Goal: Task Accomplishment & Management: Manage account settings

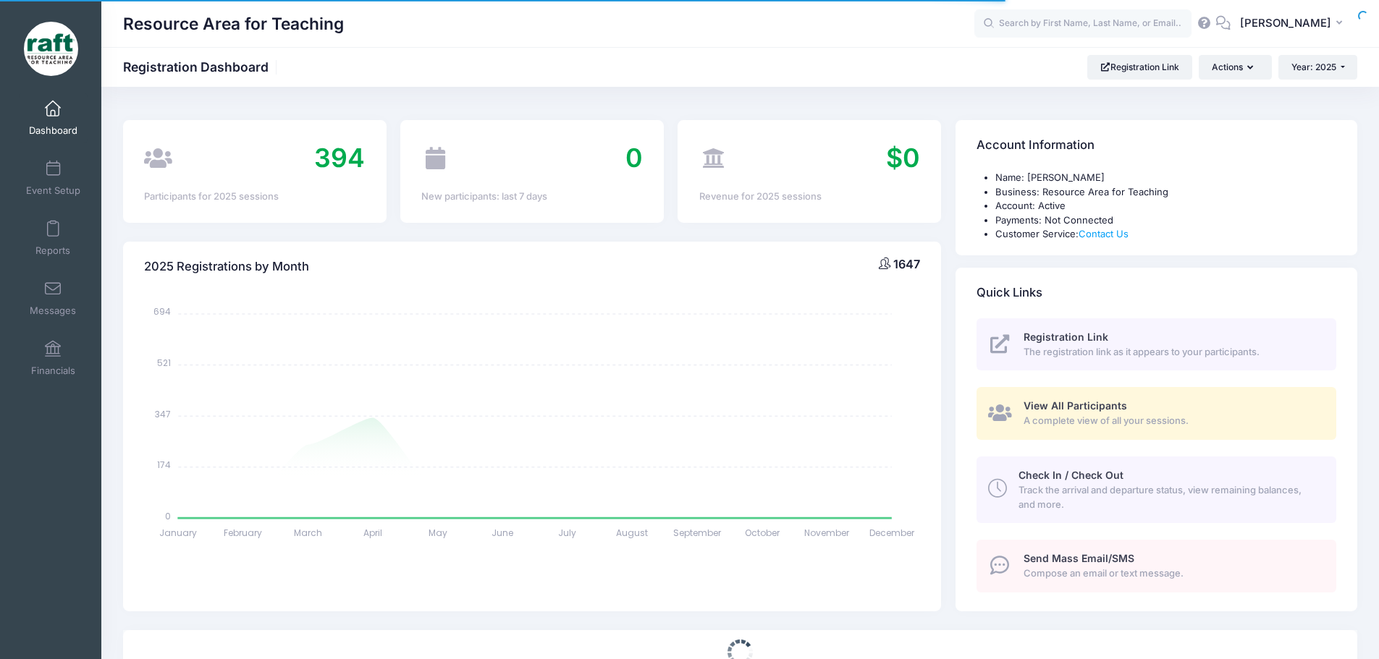
select select
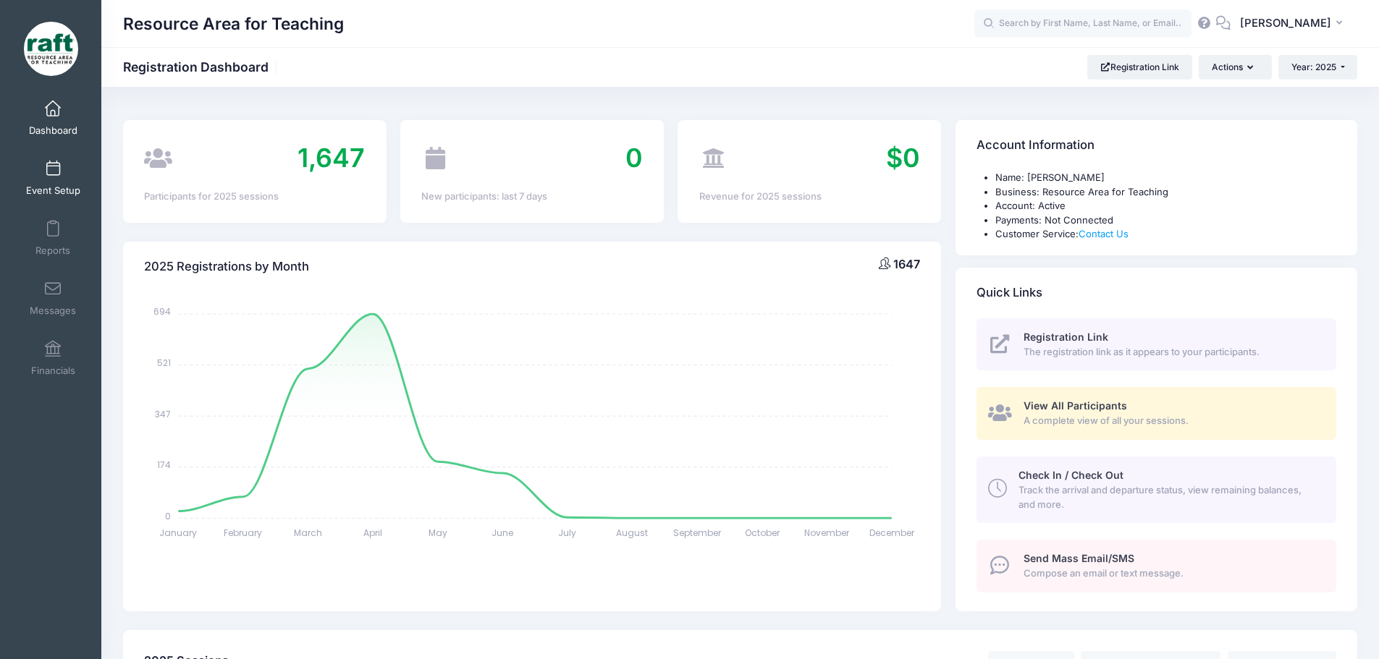
click at [53, 175] on span at bounding box center [53, 169] width 0 height 16
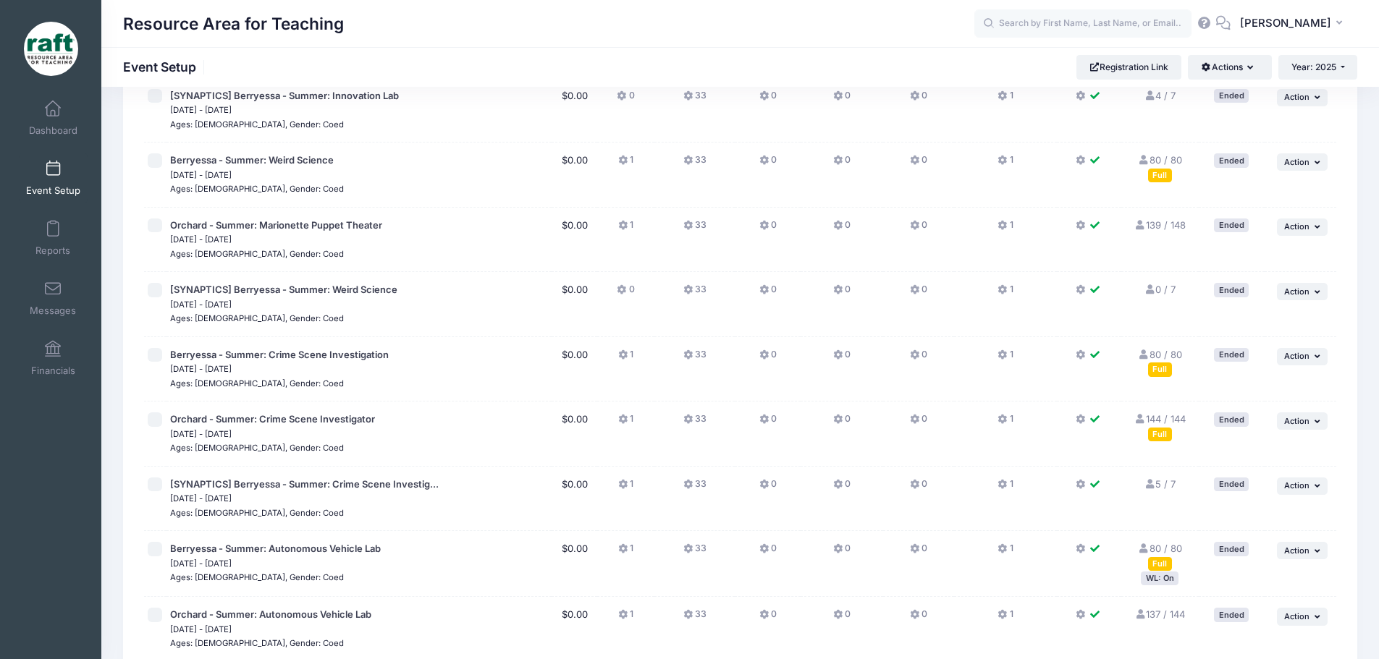
scroll to position [1085, 0]
